Goal: Information Seeking & Learning: Find specific fact

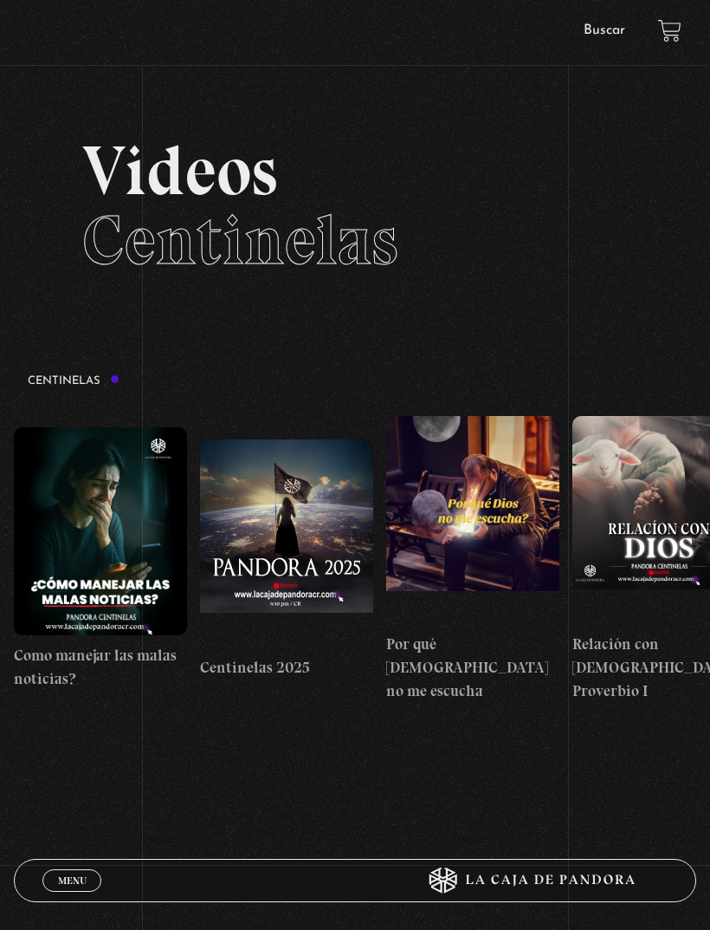
click at [606, 37] on link "Buscar" at bounding box center [605, 30] width 42 height 14
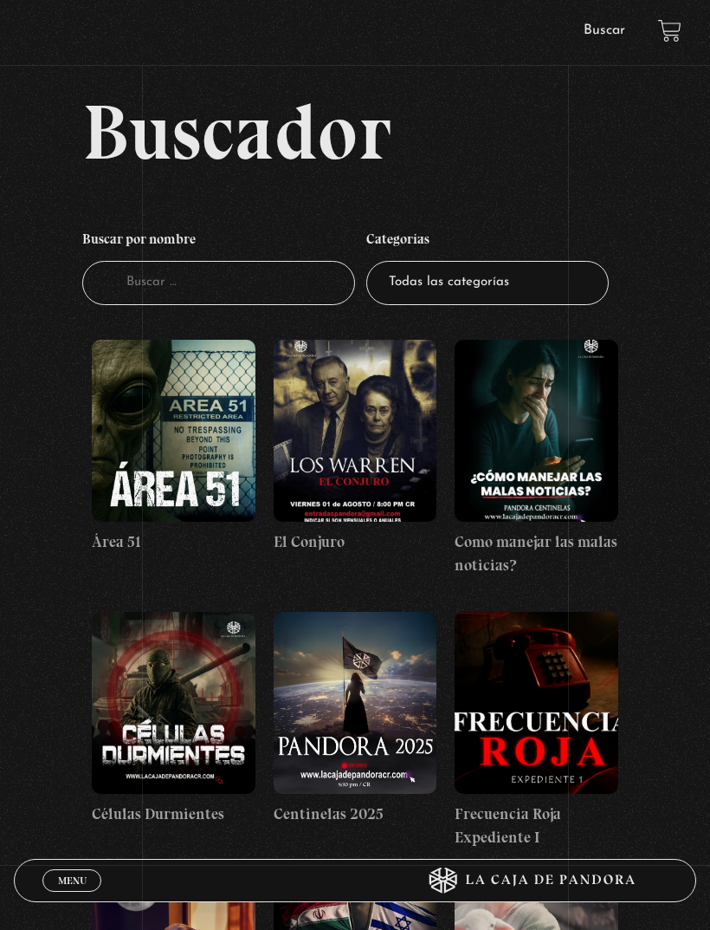
click at [295, 289] on input "Buscador" at bounding box center [218, 283] width 273 height 44
type input "Tirar"
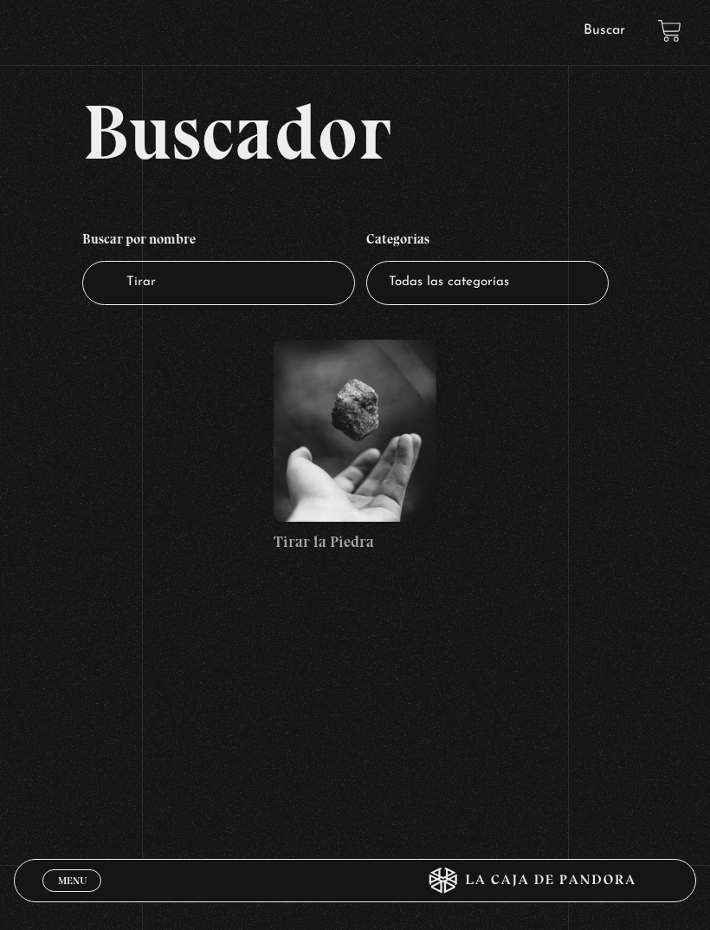
click at [390, 444] on figure at bounding box center [356, 431] width 164 height 182
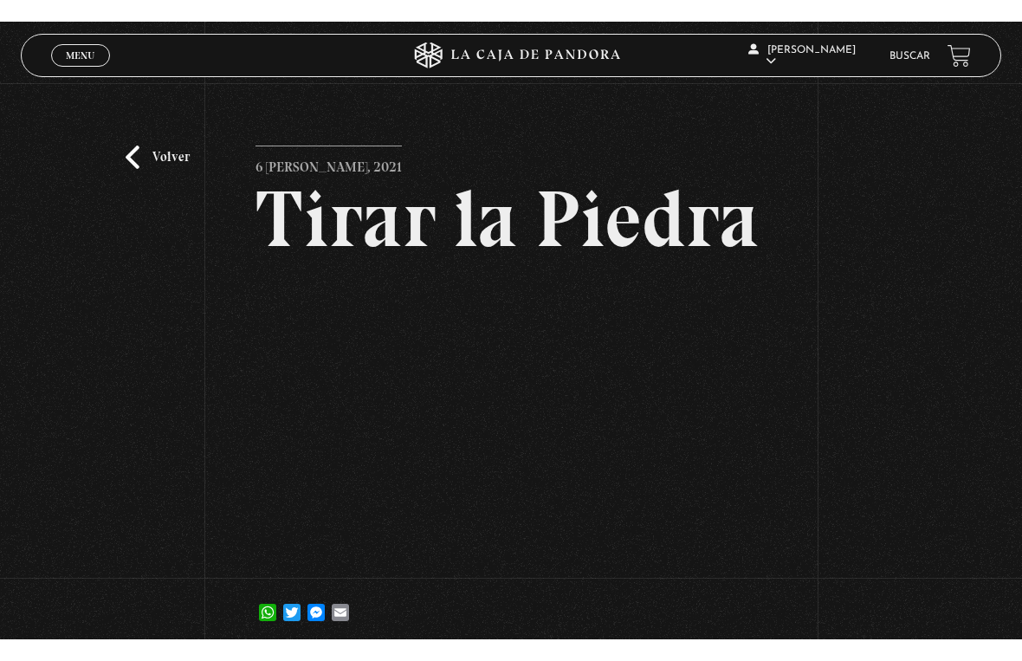
scroll to position [21, 0]
